Goal: Information Seeking & Learning: Learn about a topic

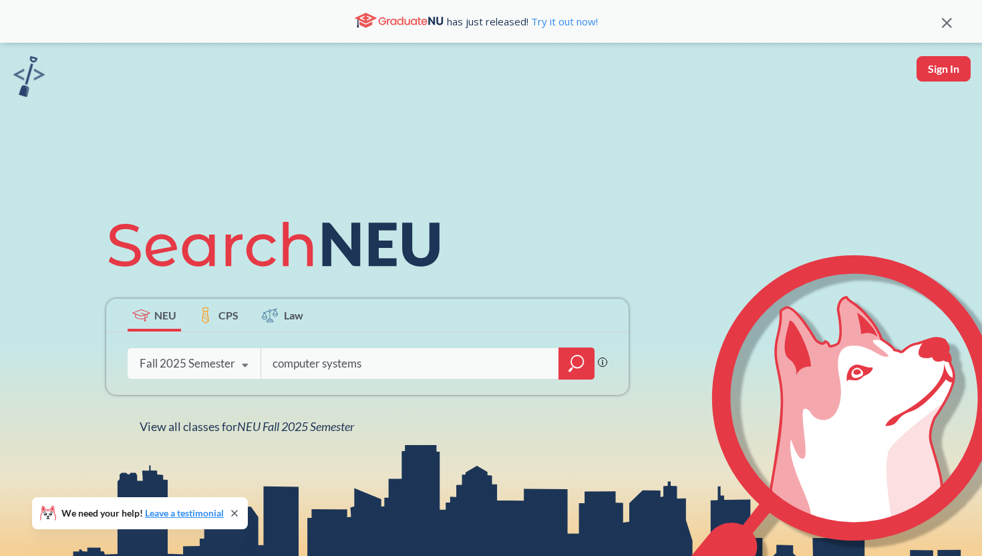
type input "computer systems"
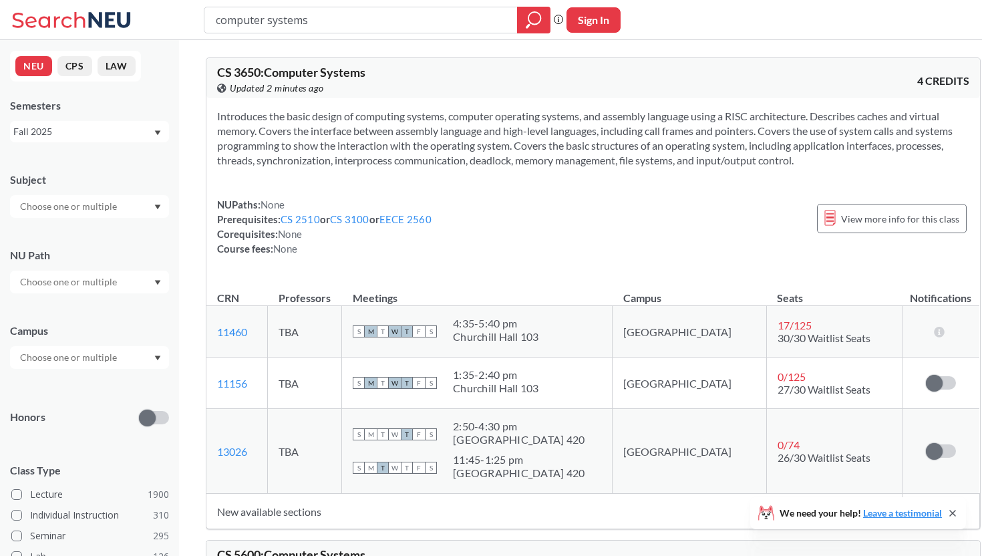
click at [326, 22] on input "computer systems" at bounding box center [360, 20] width 293 height 23
drag, startPoint x: 326, startPoint y: 22, endPoint x: 264, endPoint y: 8, distance: 63.0
click at [264, 9] on input "computer systems" at bounding box center [360, 20] width 293 height 23
click at [335, 254] on div "NUPaths: None Prerequisites: CS 2510 or CS 3100 or EECE 2560 Corequisites: None…" at bounding box center [324, 226] width 214 height 59
click at [123, 63] on button "LAW" at bounding box center [117, 66] width 38 height 20
